Goal: Information Seeking & Learning: Learn about a topic

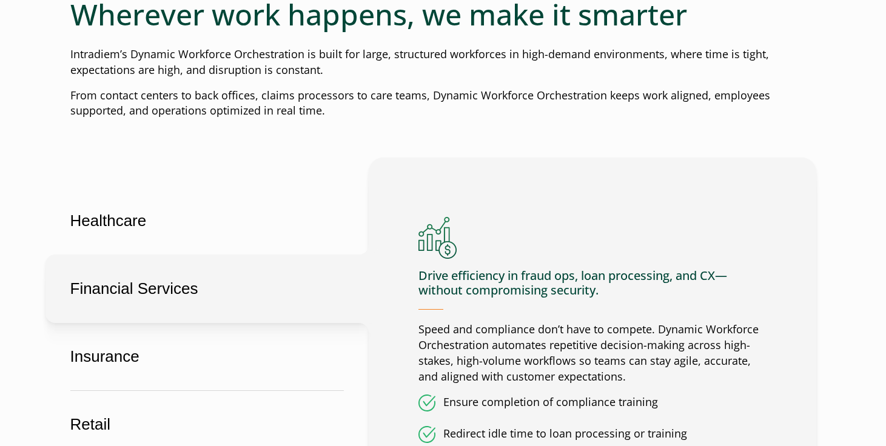
scroll to position [601, 0]
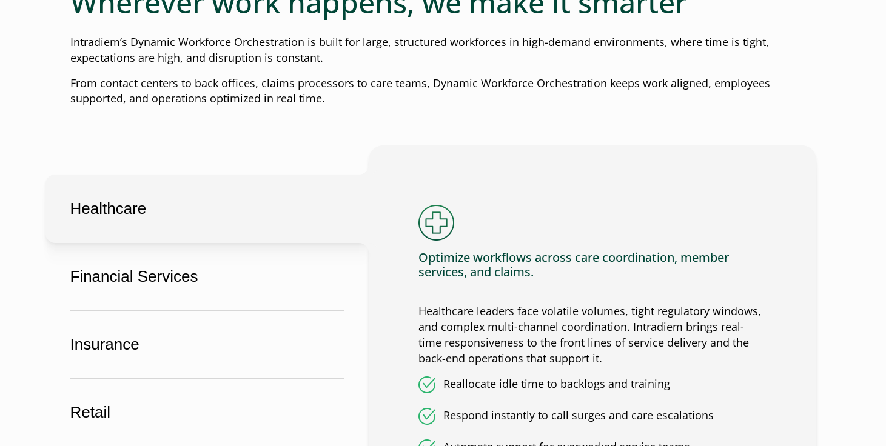
click at [215, 215] on button "Healthcare" at bounding box center [206, 209] width 323 height 68
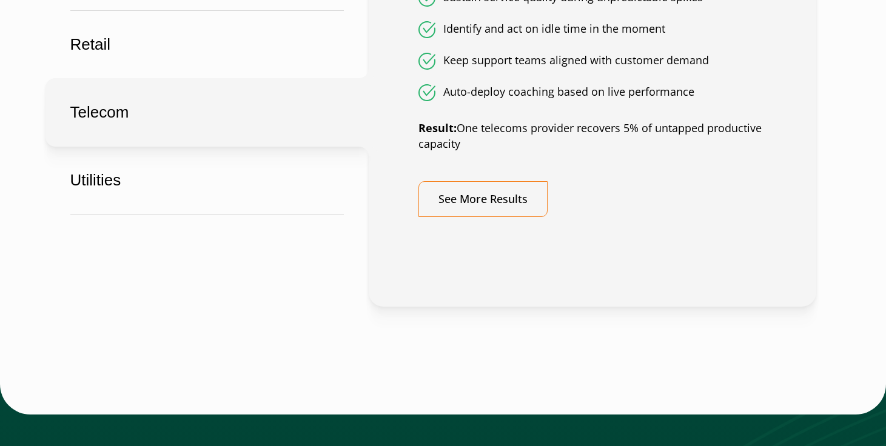
scroll to position [948, 0]
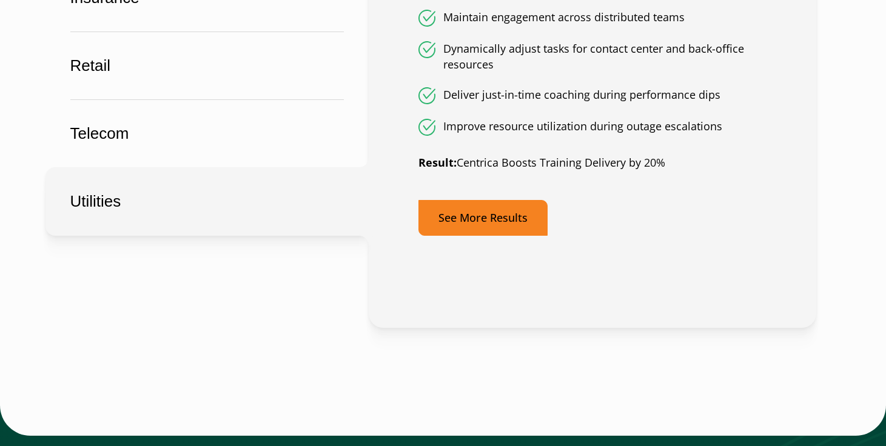
click at [512, 221] on link "See More Results" at bounding box center [482, 218] width 129 height 36
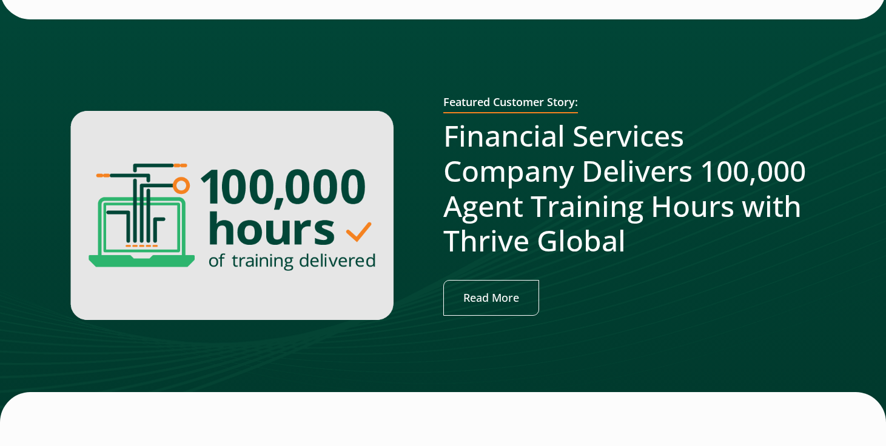
scroll to position [419, 0]
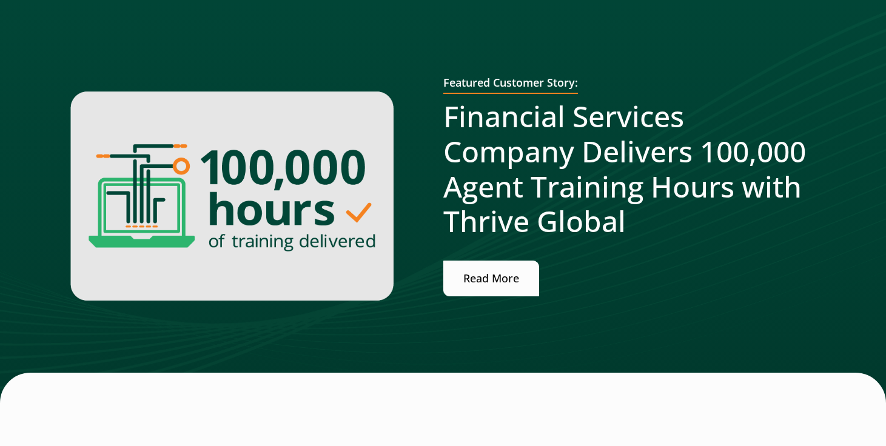
click at [502, 282] on link "Read More" at bounding box center [491, 279] width 96 height 36
